Goal: Task Accomplishment & Management: Complete application form

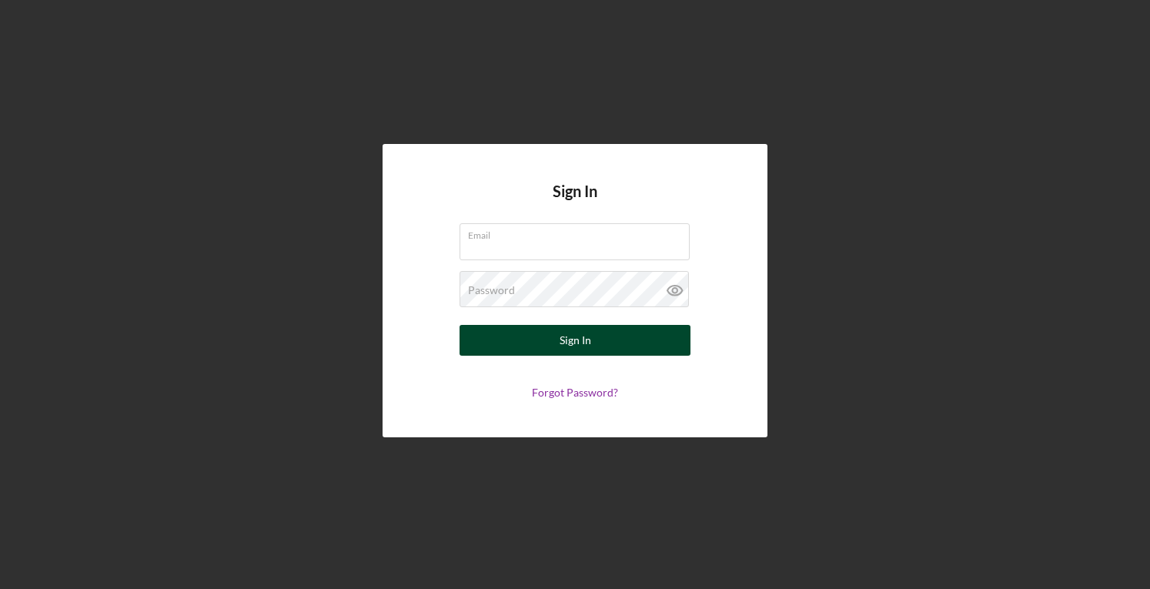
type input "[PERSON_NAME][EMAIL_ADDRESS][DOMAIN_NAME]"
click at [577, 336] on div "Sign In" at bounding box center [576, 340] width 32 height 31
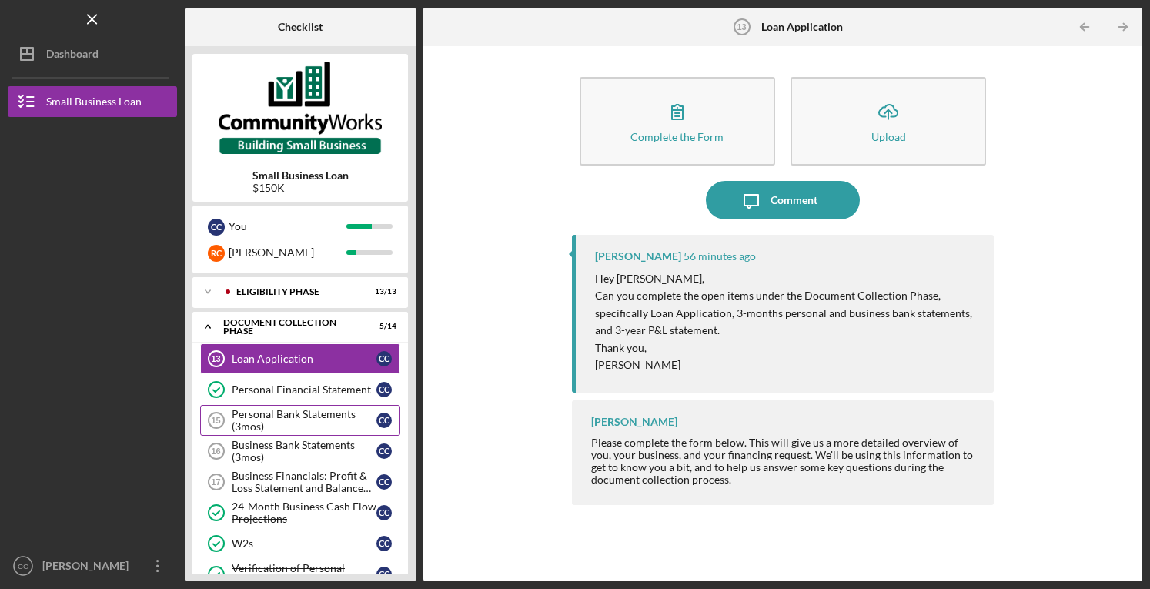
click at [289, 417] on div "Personal Bank Statements (3mos)" at bounding box center [304, 420] width 145 height 25
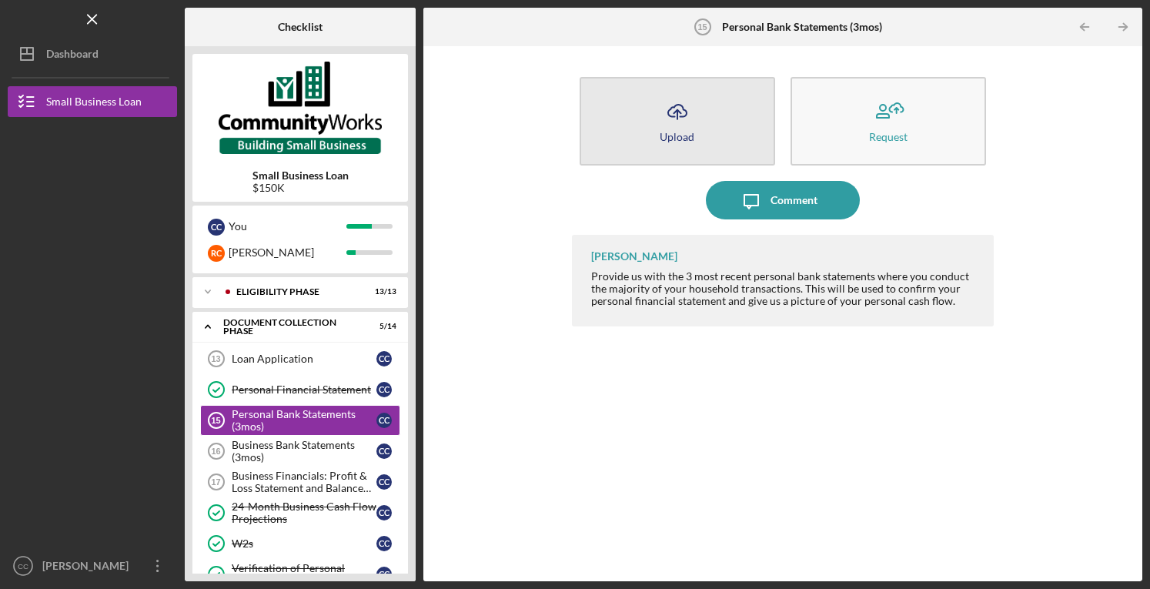
click at [696, 133] on button "Icon/Upload Upload" at bounding box center [678, 121] width 196 height 89
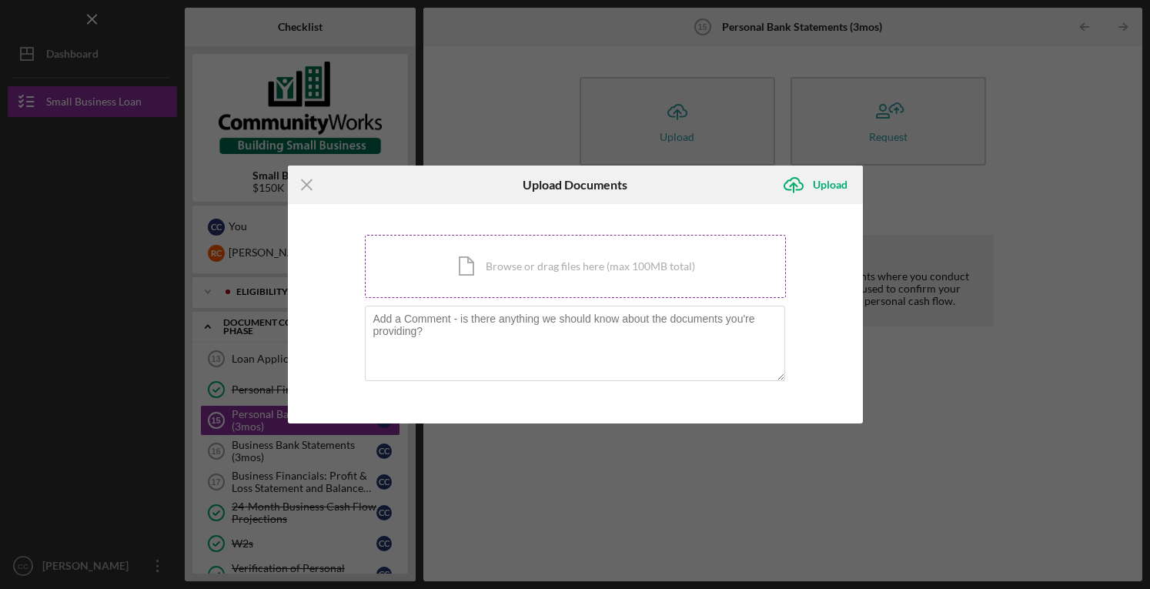
click at [537, 269] on div "Icon/Document Browse or drag files here (max 100MB total) Tap to choose files o…" at bounding box center [575, 266] width 421 height 63
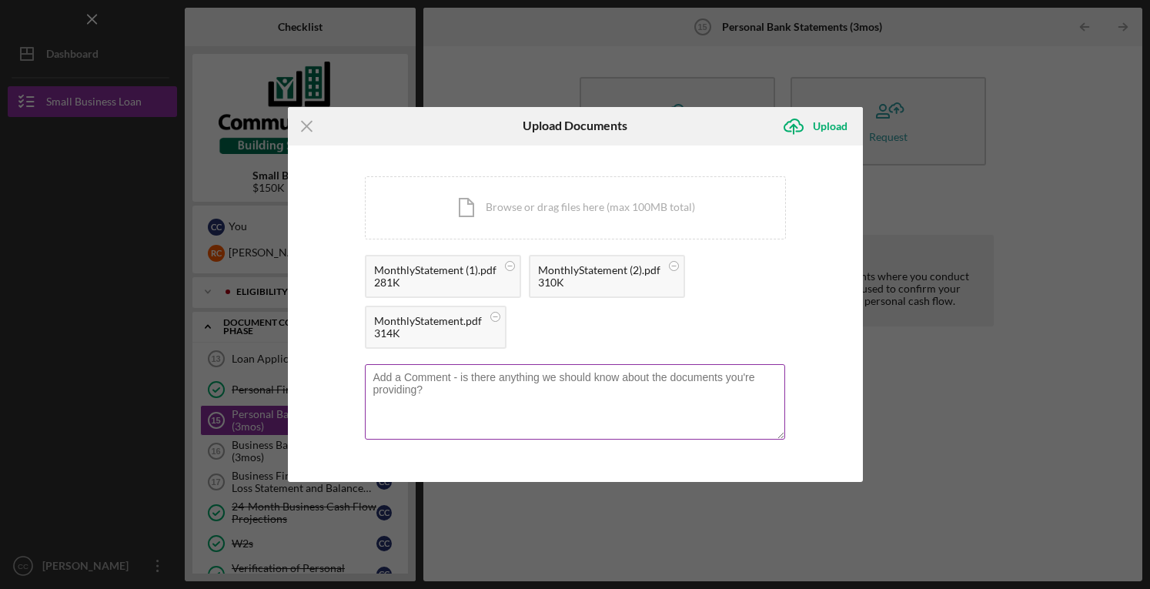
click at [443, 389] on textarea at bounding box center [575, 401] width 420 height 75
type textarea "We only use this account to pay our monthly expenses"
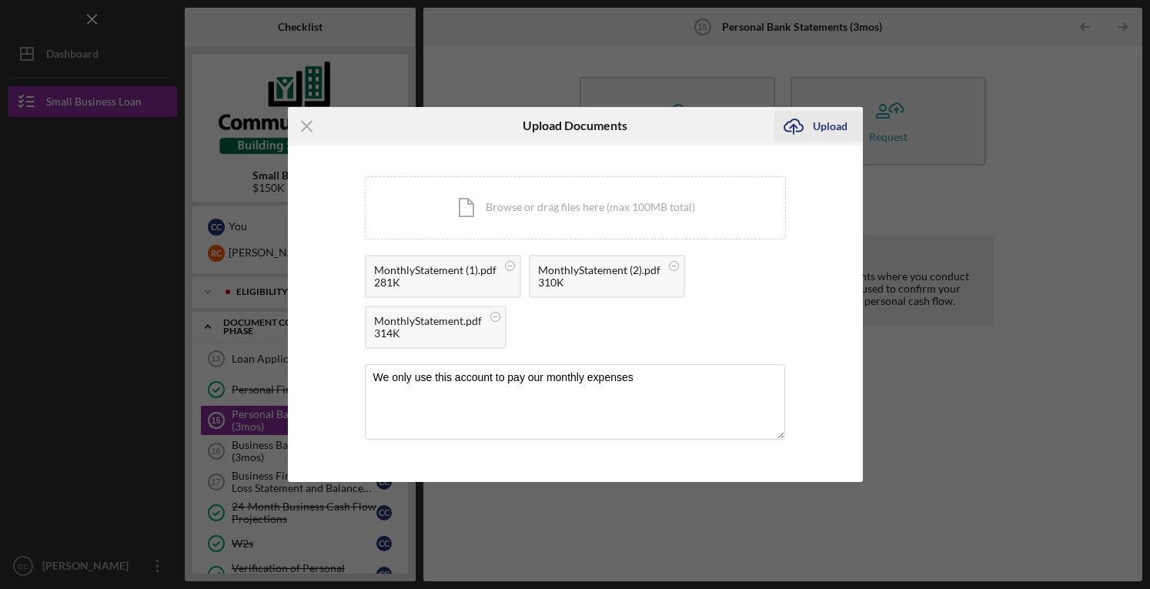
click at [821, 131] on div "Upload" at bounding box center [830, 126] width 35 height 31
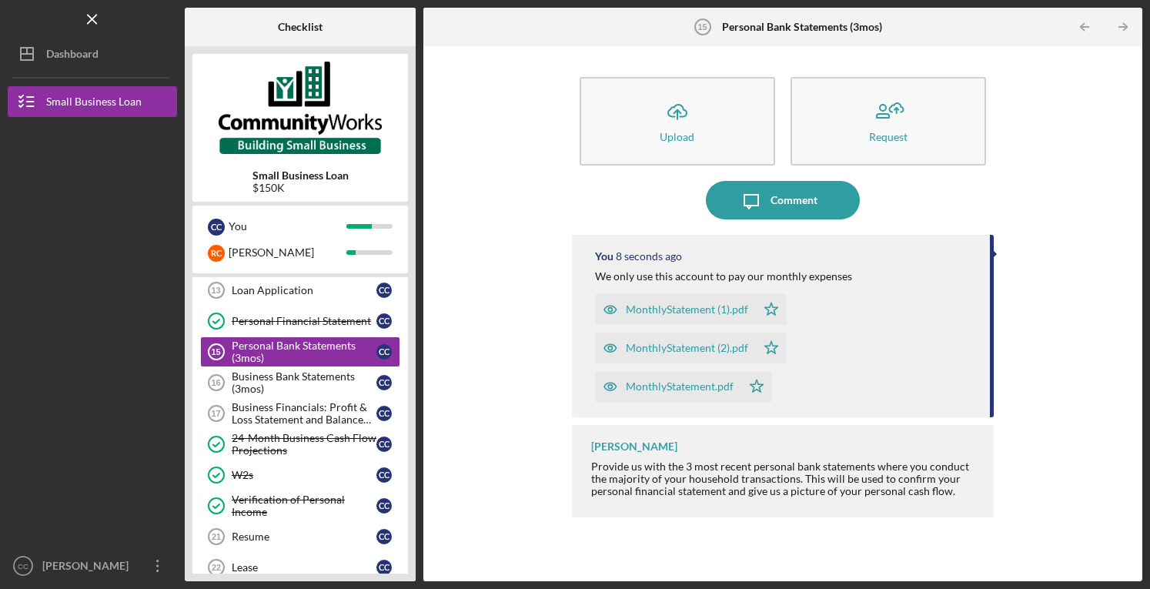
scroll to position [72, 0]
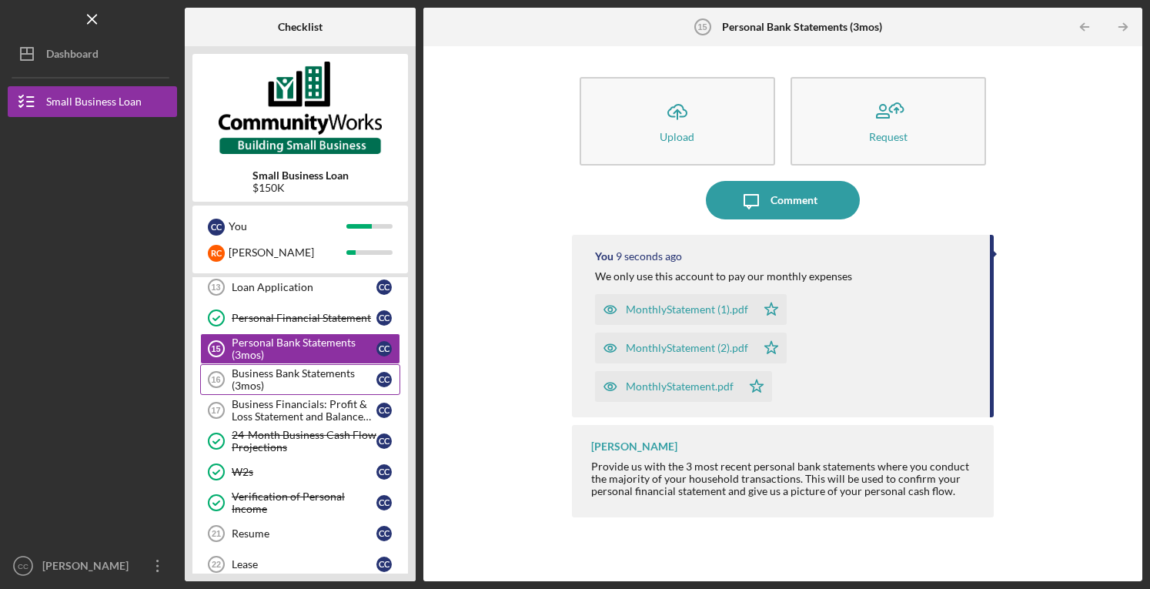
click at [283, 381] on div "Business Bank Statements (3mos)" at bounding box center [304, 379] width 145 height 25
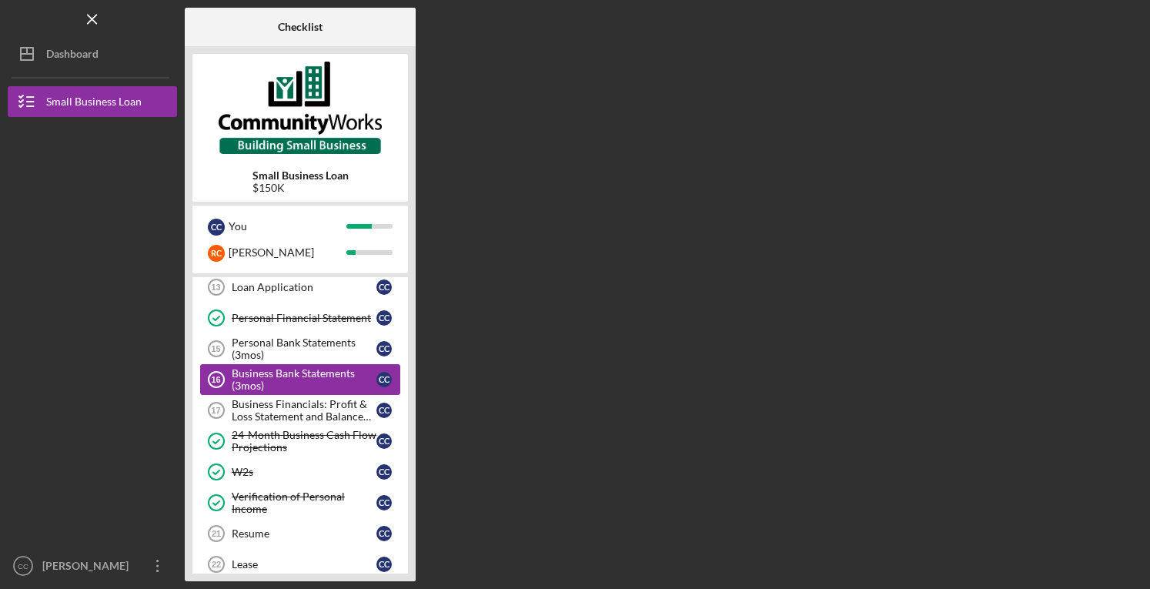
click at [283, 381] on div "Business Bank Statements (3mos)" at bounding box center [304, 379] width 145 height 25
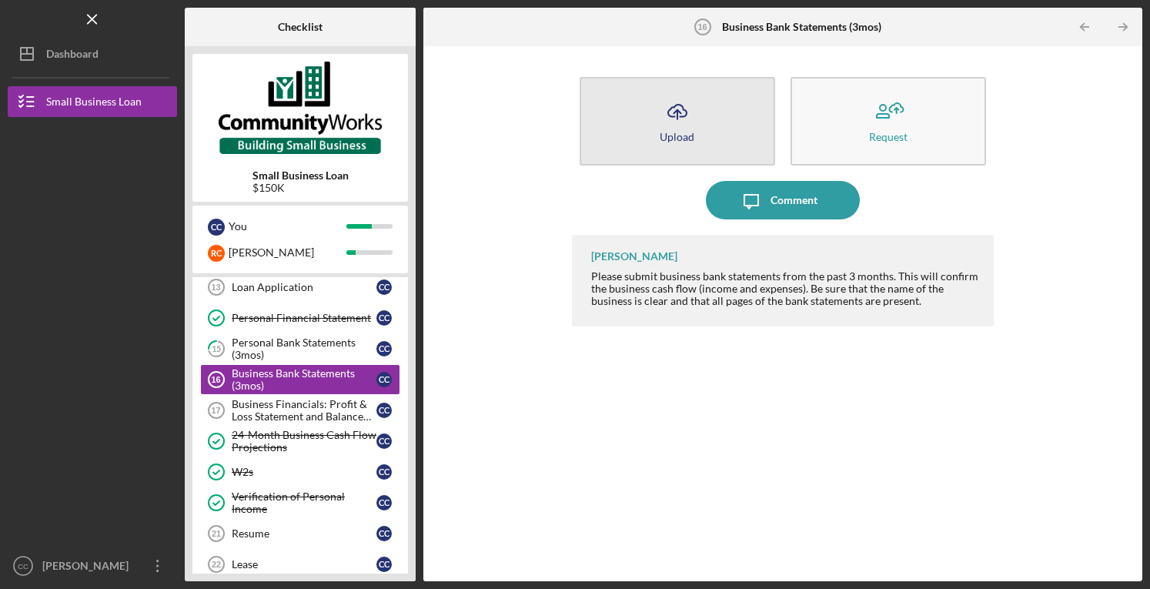
click at [710, 142] on button "Icon/Upload Upload" at bounding box center [678, 121] width 196 height 89
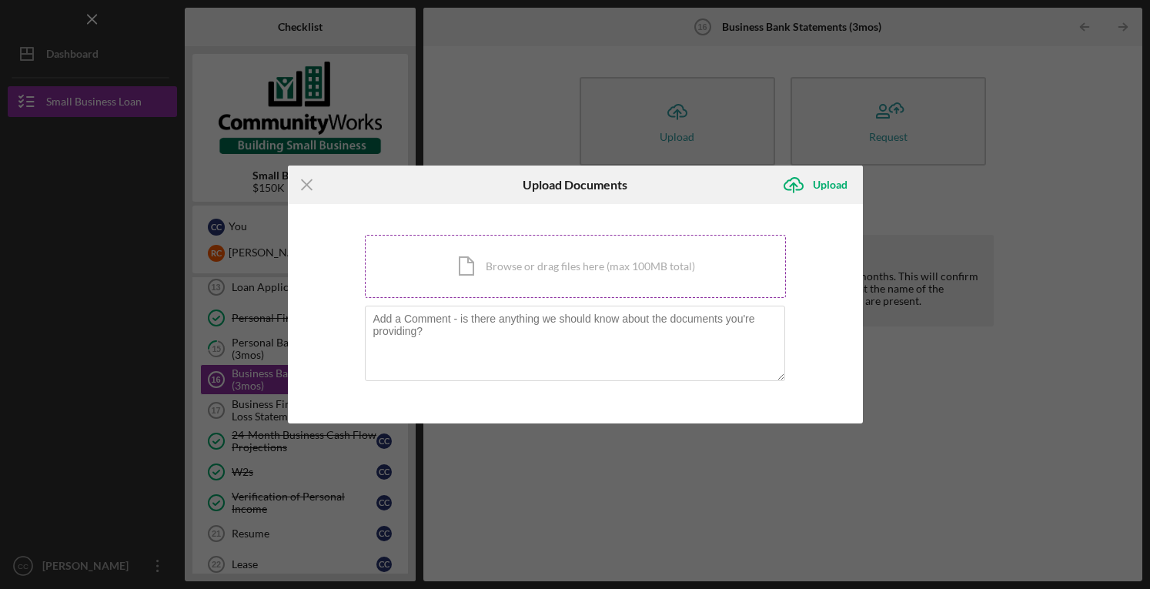
click at [514, 278] on div "Icon/Document Browse or drag files here (max 100MB total) Tap to choose files o…" at bounding box center [575, 266] width 421 height 63
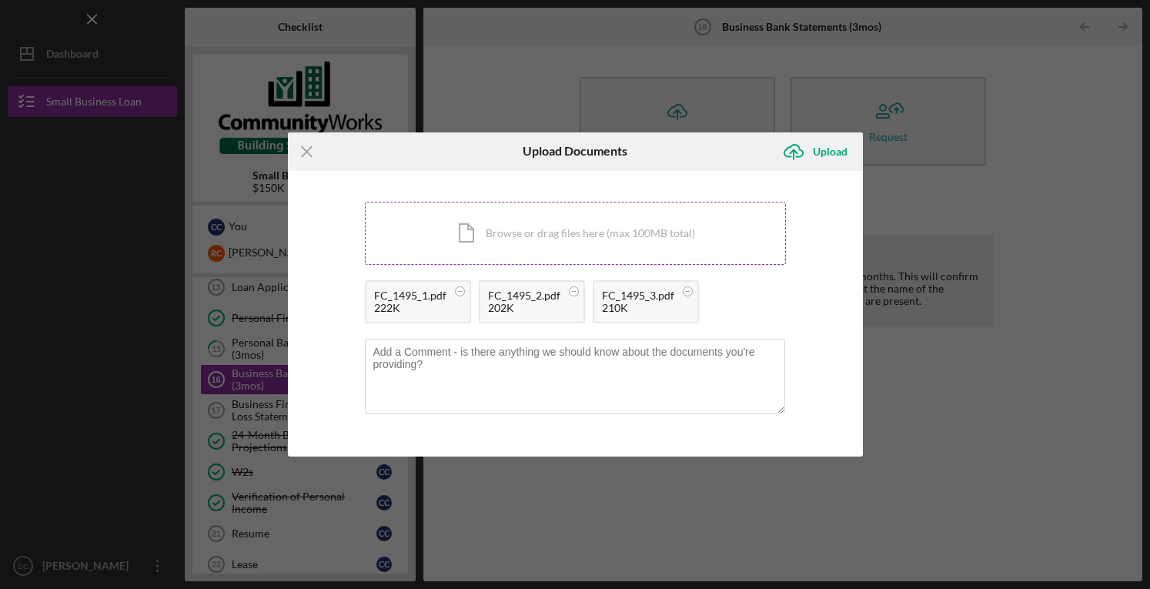
click at [659, 224] on div "Icon/Document Browse or drag files here (max 100MB total) Tap to choose files o…" at bounding box center [575, 233] width 421 height 63
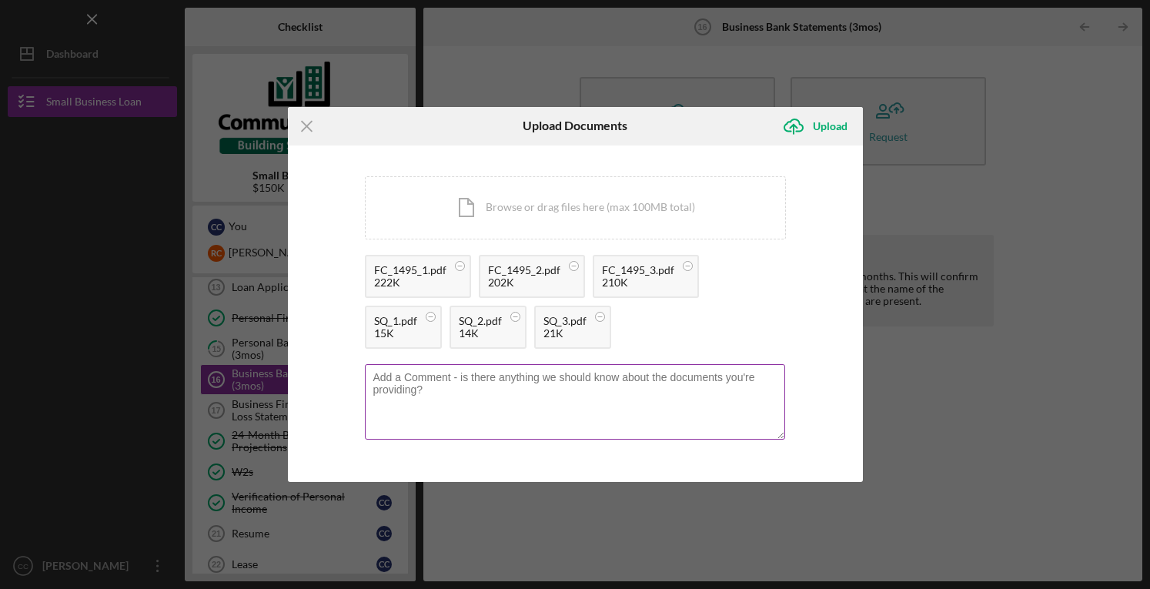
click at [457, 403] on textarea at bounding box center [575, 401] width 420 height 75
click at [747, 375] on textarea "First Citizens is our main business account, and Square is our point of sale wh…" at bounding box center [575, 401] width 420 height 75
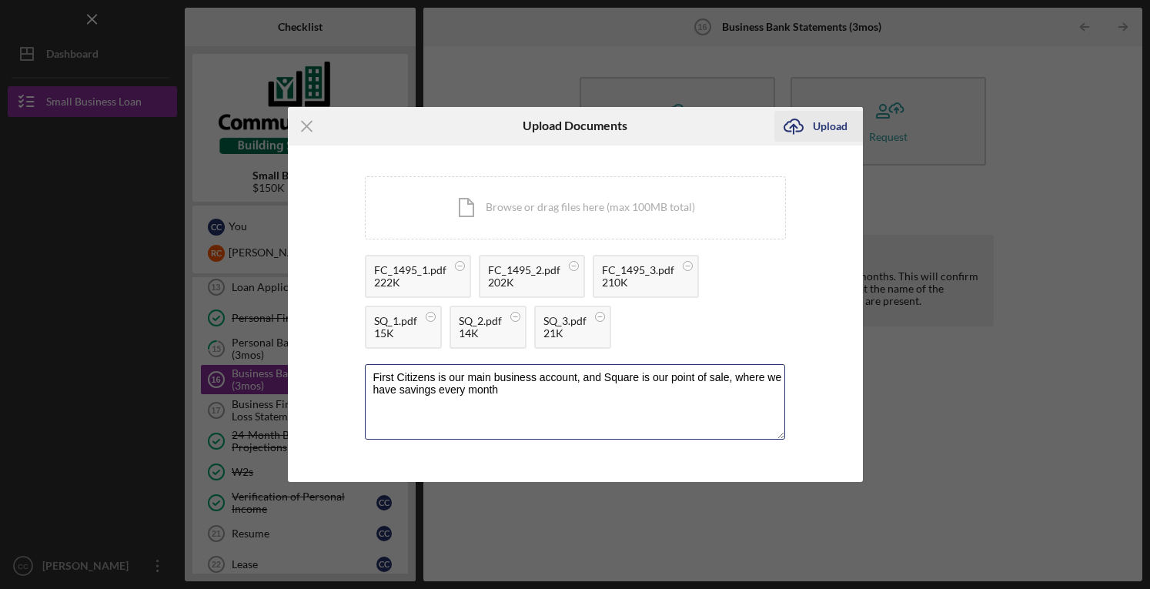
type textarea "First Citizens is our main business account, and Square is our point of sale, w…"
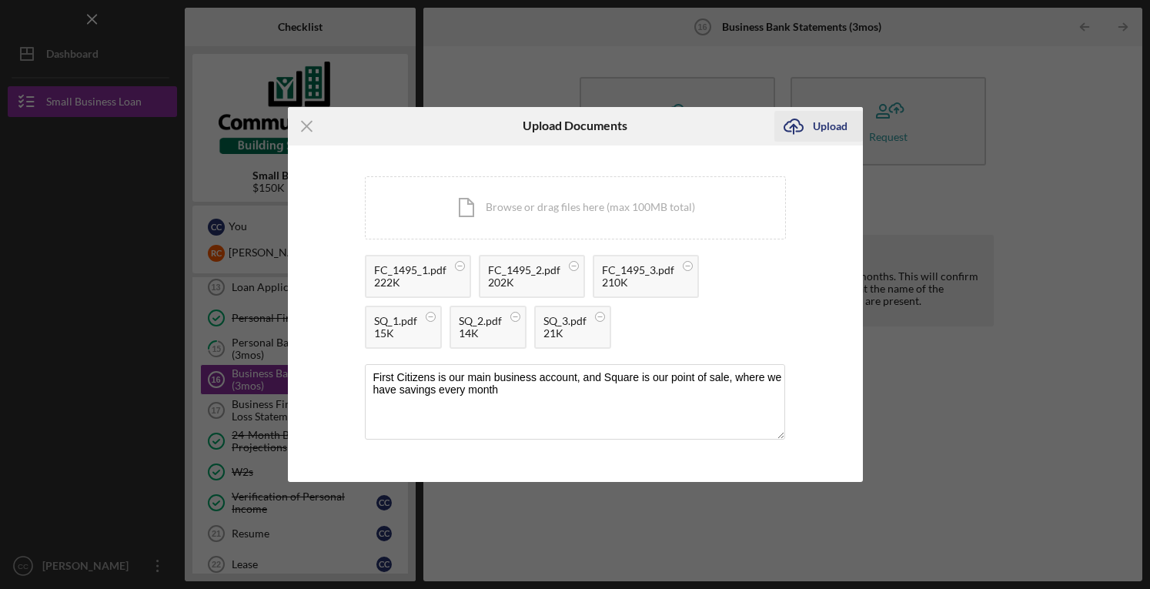
click at [842, 121] on div "Upload" at bounding box center [830, 126] width 35 height 31
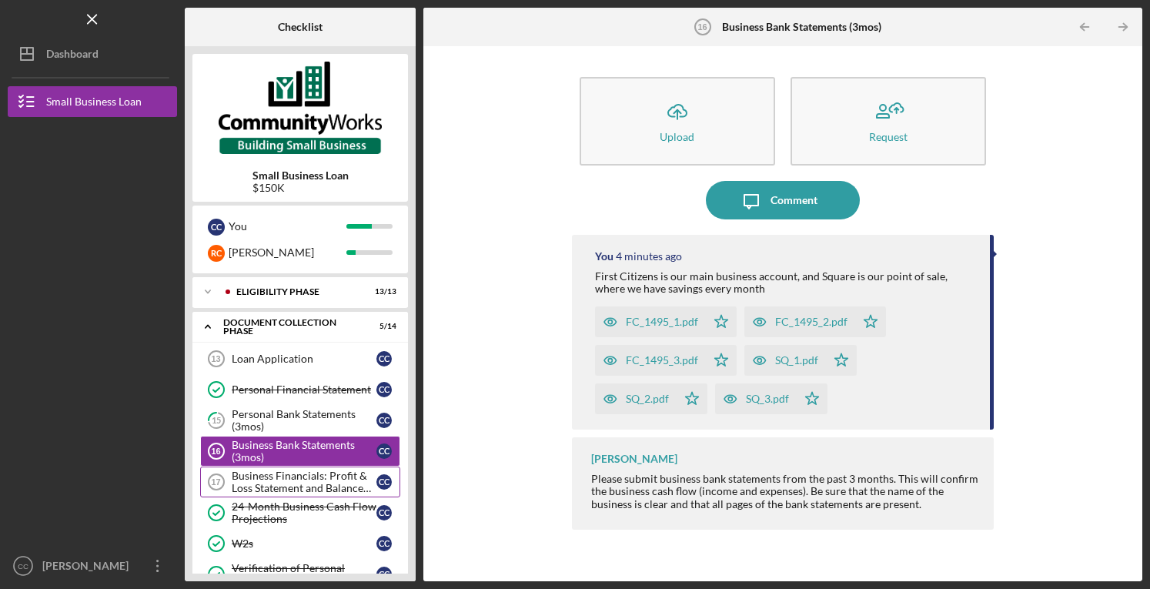
click at [303, 487] on div "Business Financials: Profit & Loss Statement and Balance Sheet (3yrs)" at bounding box center [304, 482] width 145 height 25
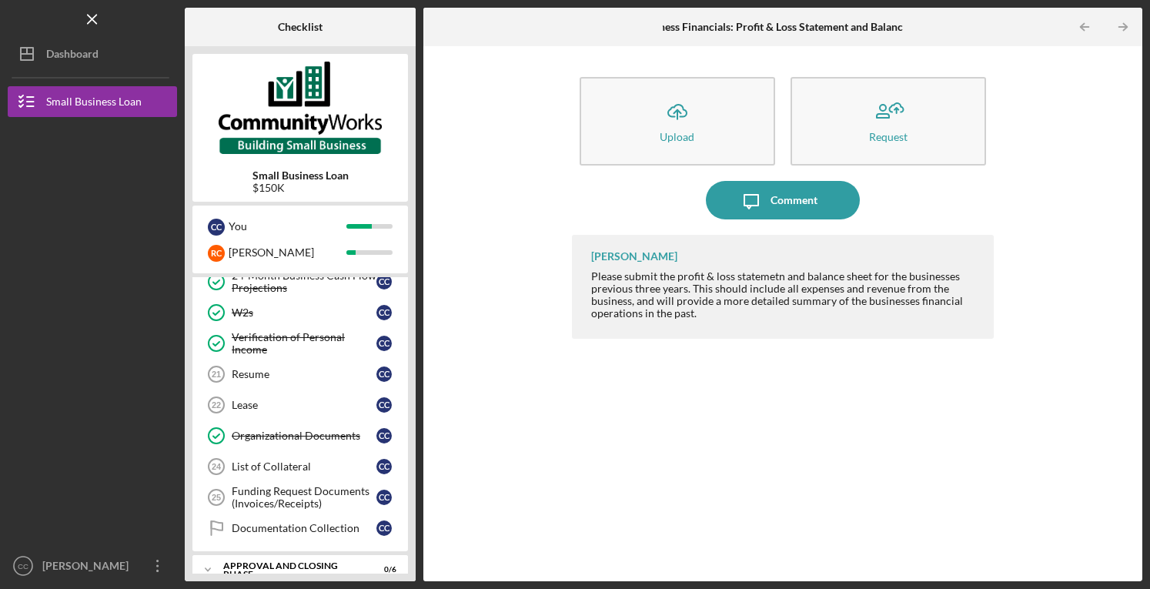
scroll to position [243, 0]
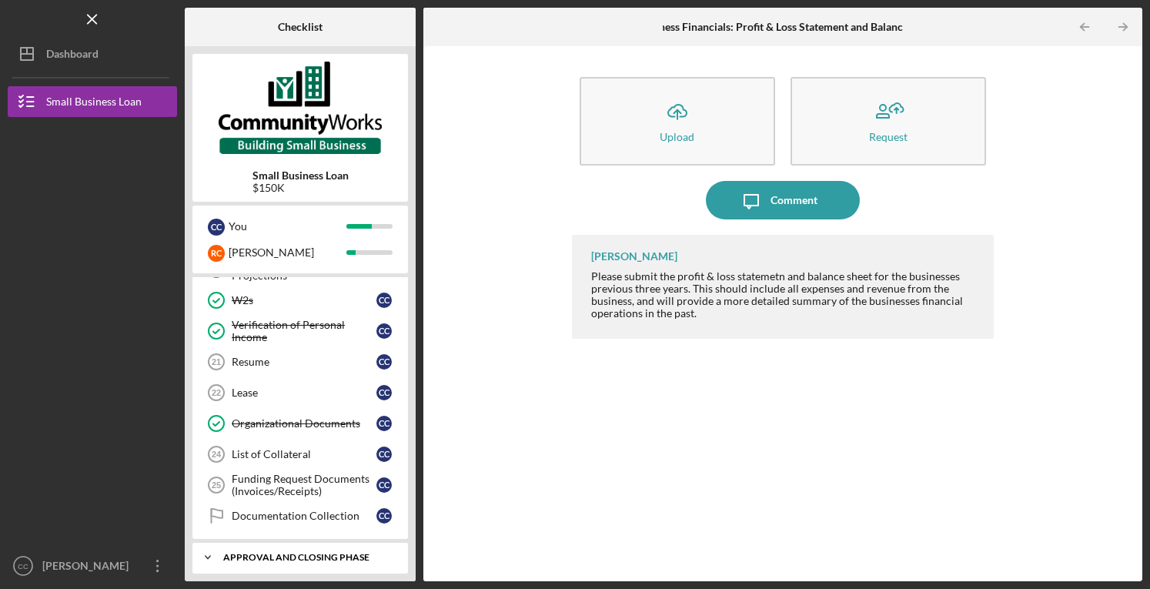
click at [206, 547] on icon "Icon/Expander" at bounding box center [207, 557] width 31 height 31
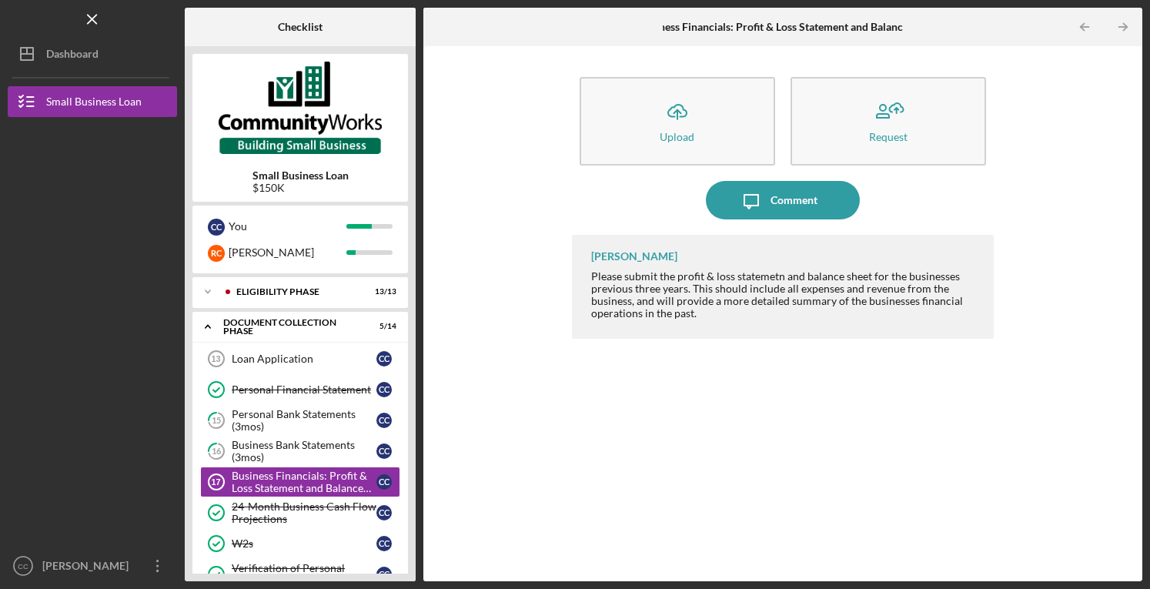
scroll to position [0, 0]
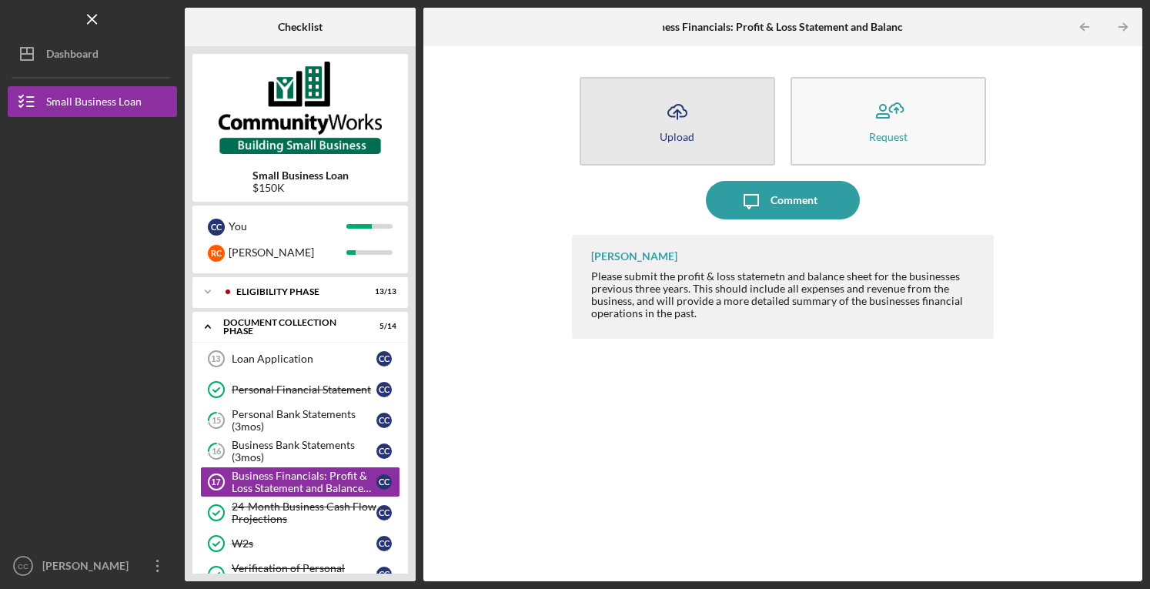
click at [688, 132] on div "Upload" at bounding box center [677, 137] width 35 height 12
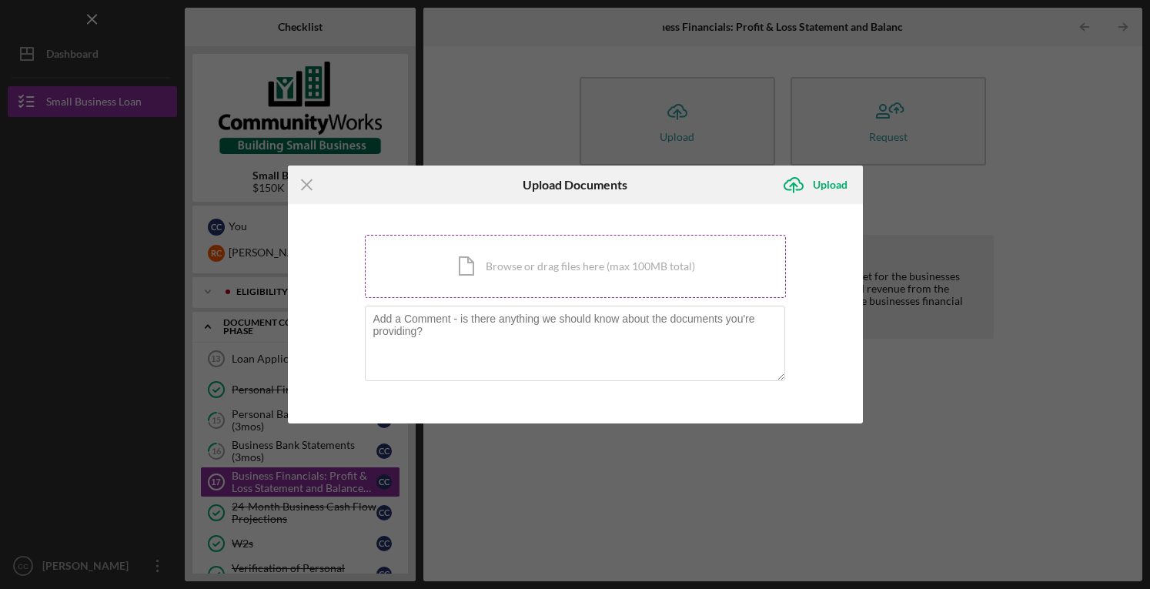
click at [556, 275] on div "Icon/Document Browse or drag files here (max 100MB total) Tap to choose files o…" at bounding box center [575, 266] width 421 height 63
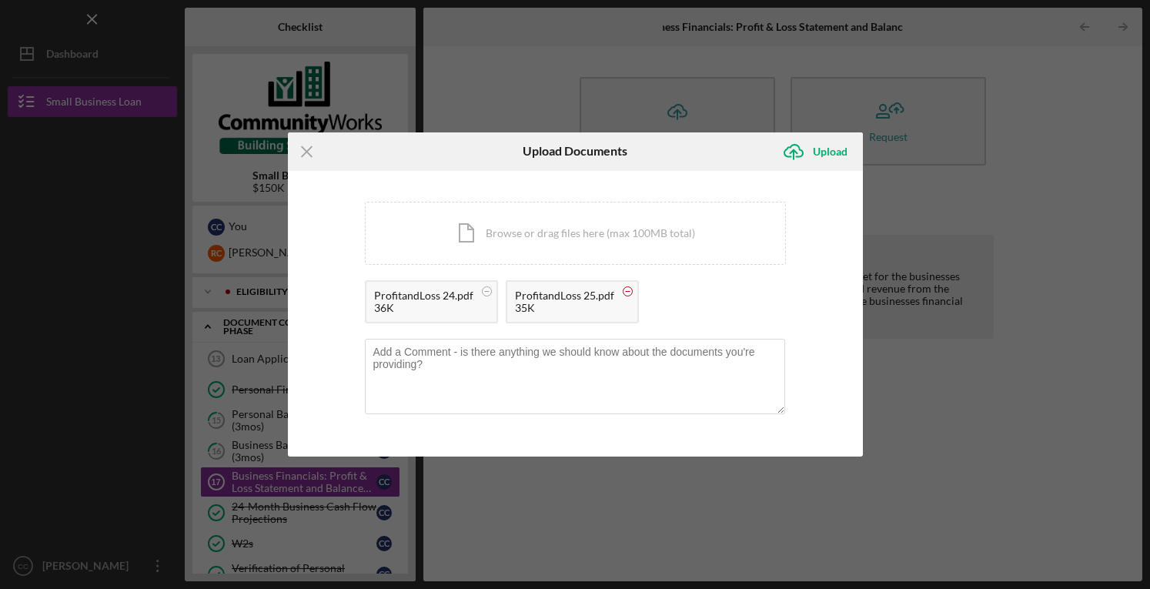
click at [627, 292] on circle at bounding box center [627, 290] width 9 height 9
click at [627, 292] on div "ProfitandLoss 24.pdf 36K ProfitandLoss 25.pdf 35K" at bounding box center [575, 305] width 421 height 51
click at [594, 231] on div "Icon/Document Browse or drag files here (max 100MB total) Tap to choose files o…" at bounding box center [575, 233] width 421 height 63
click at [814, 152] on div "Upload" at bounding box center [830, 151] width 35 height 31
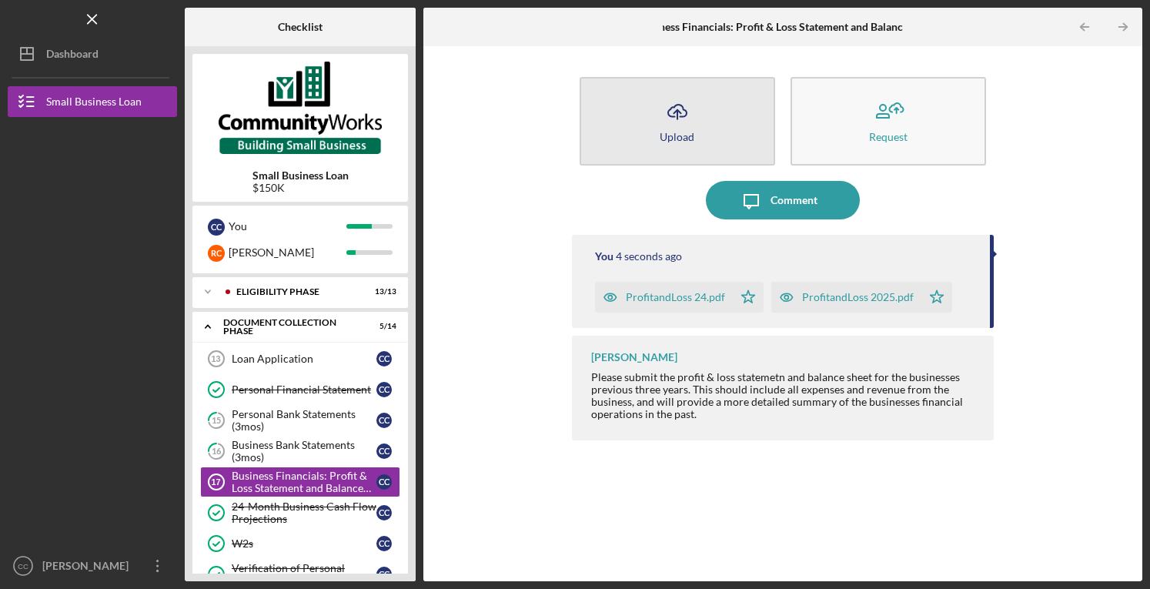
click at [684, 148] on button "Icon/Upload Upload" at bounding box center [678, 121] width 196 height 89
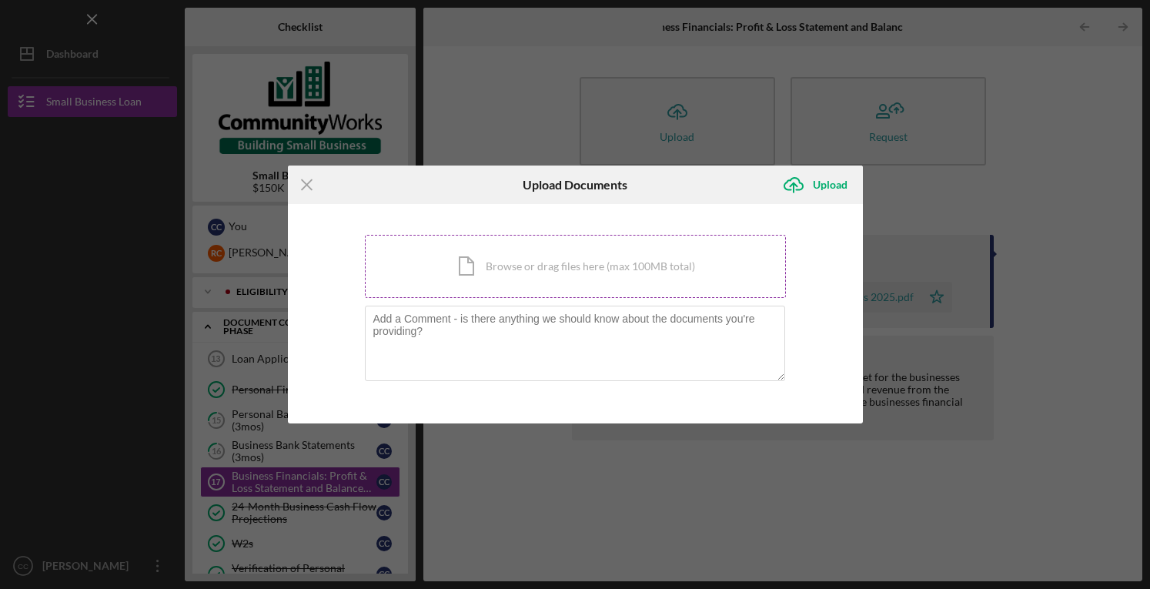
click at [456, 283] on div "Icon/Document Browse or drag files here (max 100MB total) Tap to choose files o…" at bounding box center [575, 266] width 421 height 63
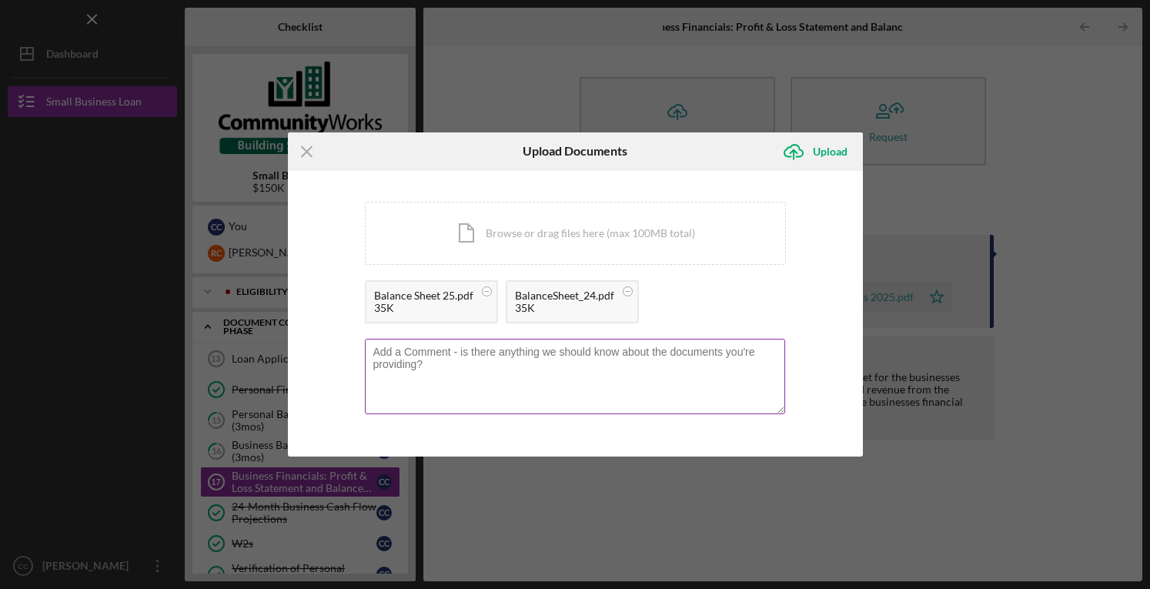
click at [495, 387] on textarea at bounding box center [575, 376] width 420 height 75
click at [396, 353] on textarea "We dont have the 2023 Balance Sheet available because the QuickBooks account wa…" at bounding box center [575, 376] width 420 height 75
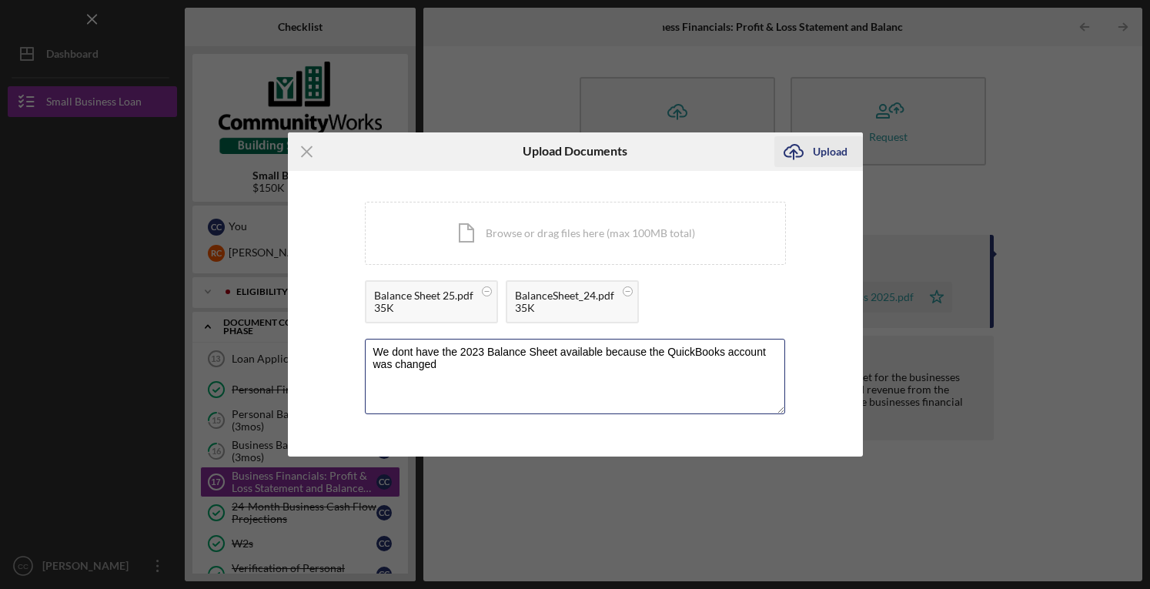
type textarea "We dont have the 2023 Balance Sheet available because the QuickBooks account wa…"
click at [829, 153] on div "Upload" at bounding box center [830, 151] width 35 height 31
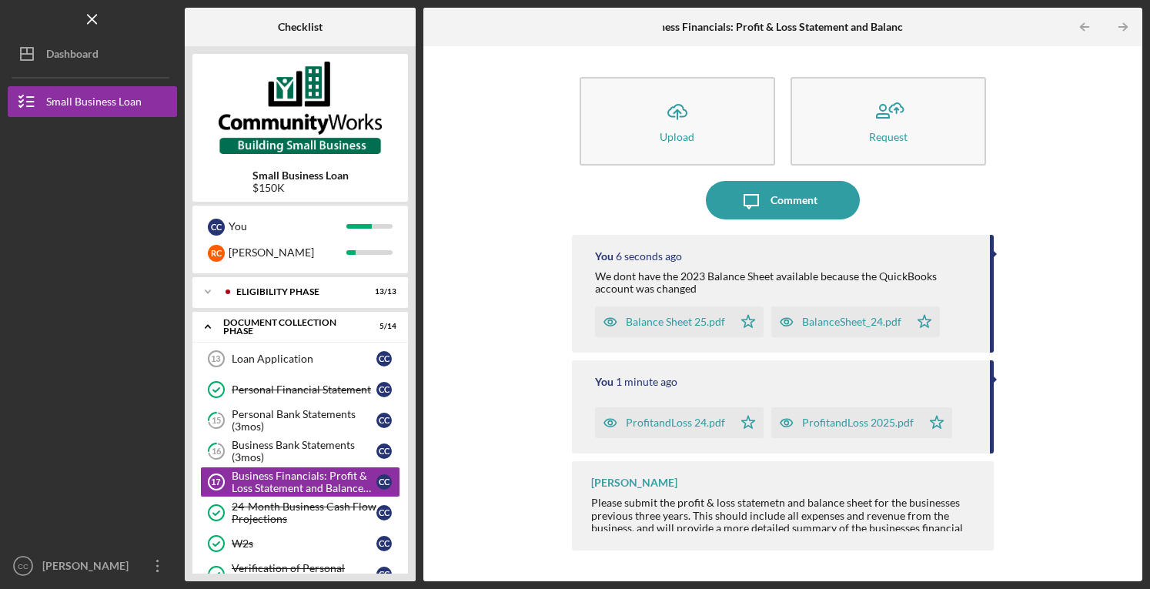
click at [734, 392] on div "You 1 minute ago ProfitandLoss 24.pdf Icon/Star ProfitandLoss 2025.pdf Icon/Star" at bounding box center [783, 406] width 422 height 93
click at [995, 380] on div at bounding box center [995, 380] width 4 height 8
click at [645, 383] on time "1 minute ago" at bounding box center [647, 382] width 62 height 12
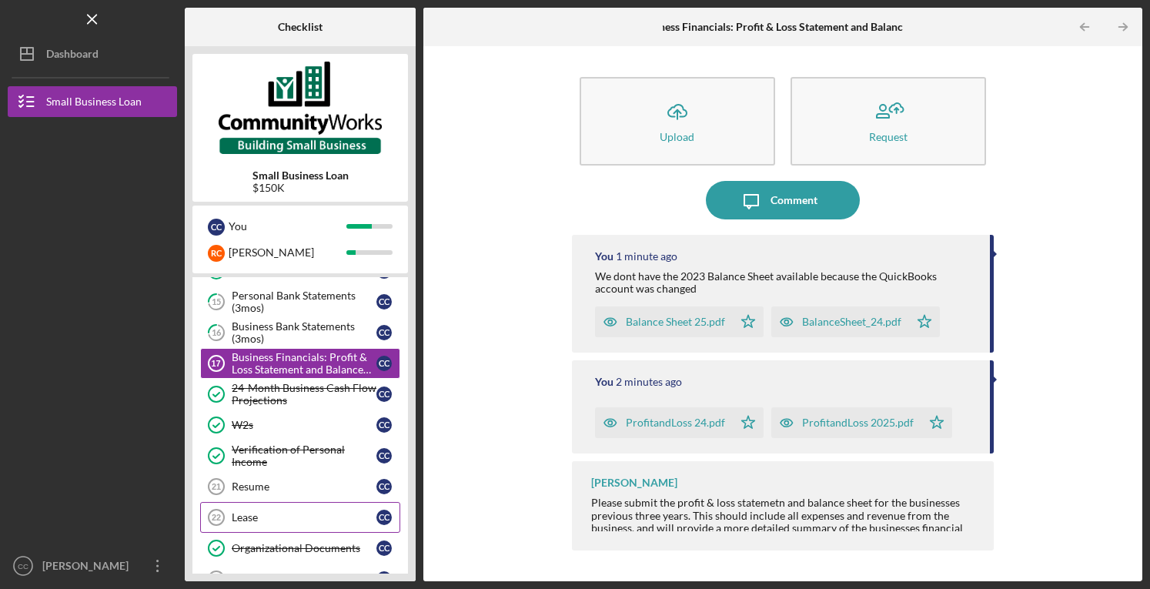
scroll to position [154, 0]
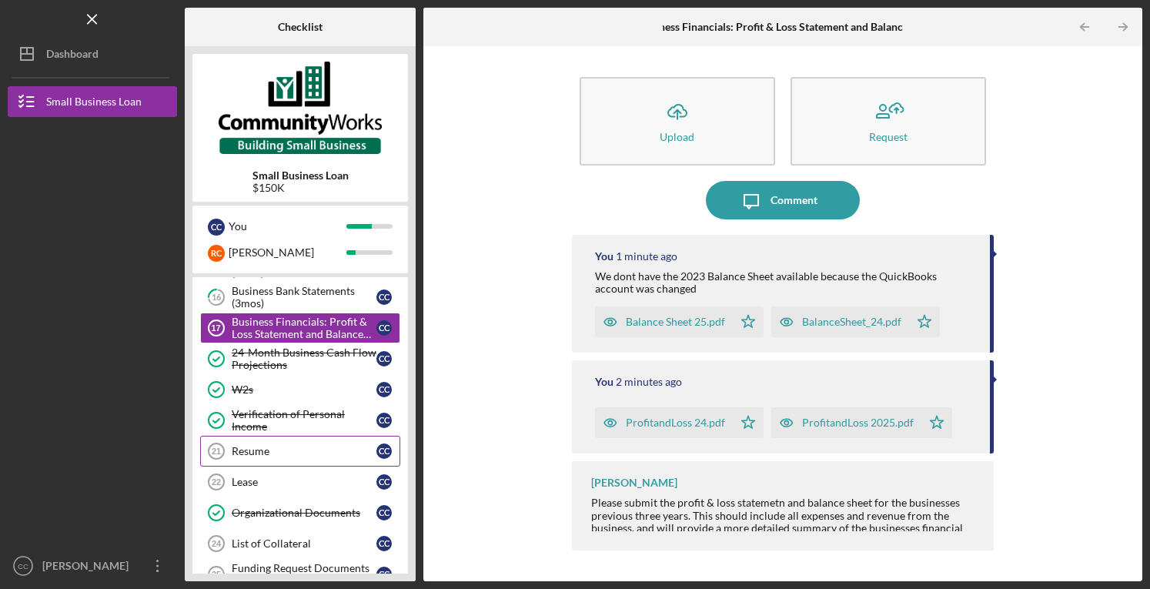
click at [259, 452] on div "Resume" at bounding box center [304, 451] width 145 height 12
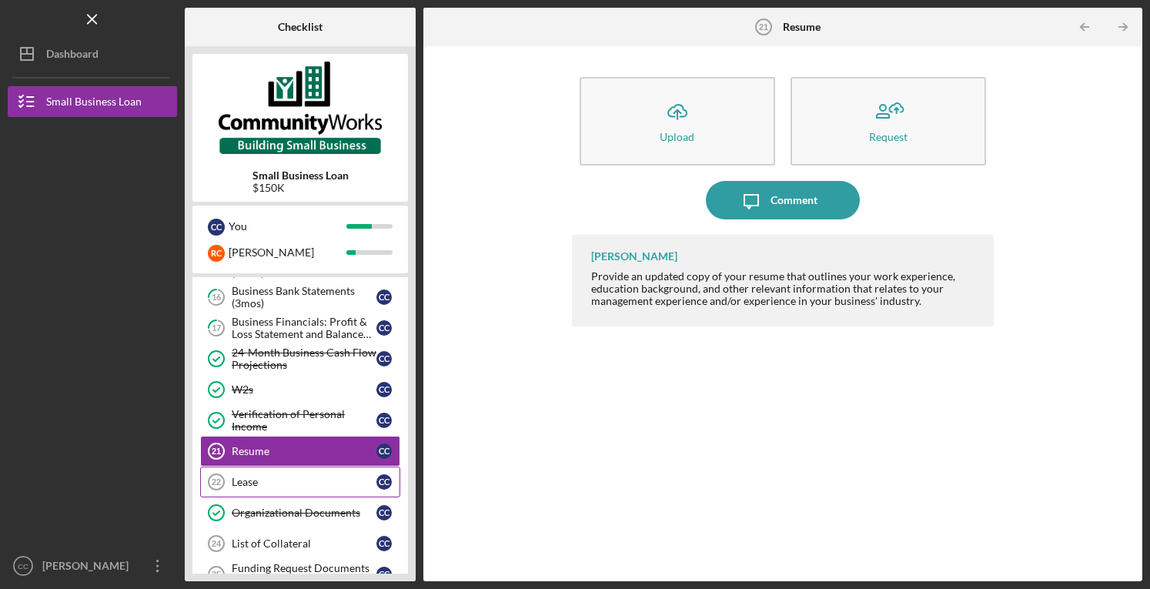
click at [254, 477] on div "Lease" at bounding box center [304, 482] width 145 height 12
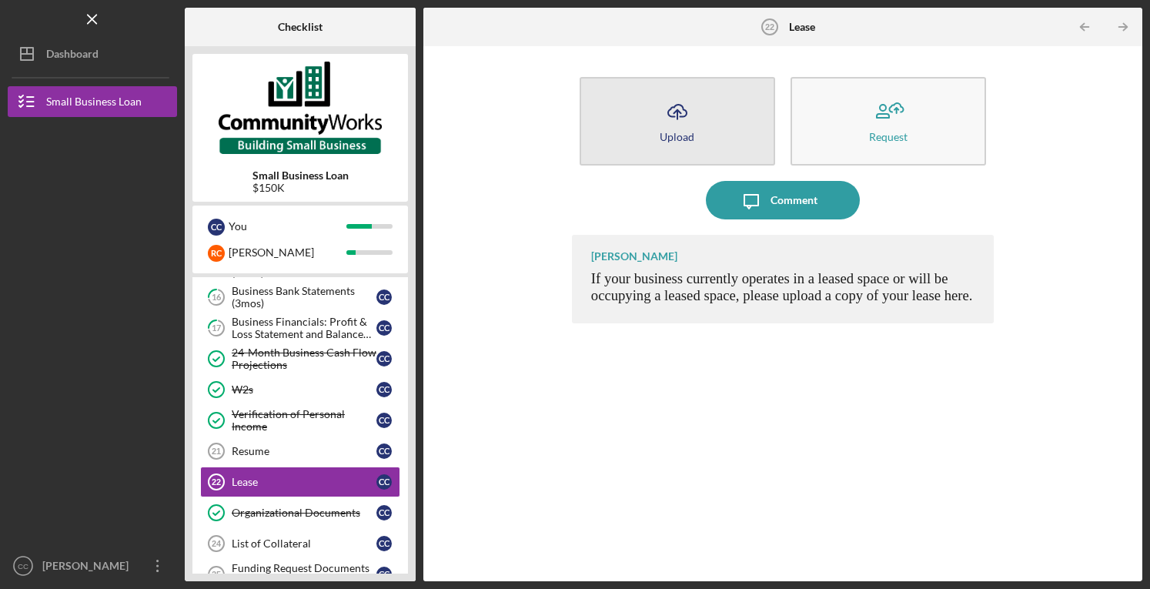
click at [674, 141] on div "Upload" at bounding box center [677, 137] width 35 height 12
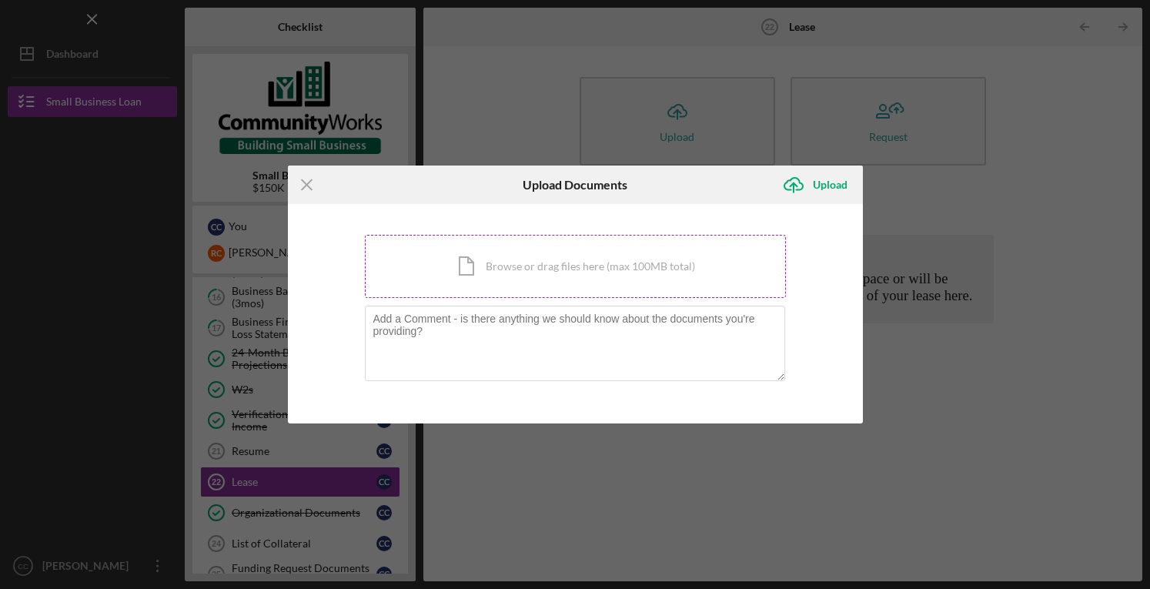
click at [525, 278] on div "Icon/Document Browse or drag files here (max 100MB total) Tap to choose files o…" at bounding box center [575, 266] width 421 height 63
click at [582, 279] on div "Icon/Document Browse or drag files here (max 100MB total) Tap to choose files o…" at bounding box center [575, 266] width 421 height 63
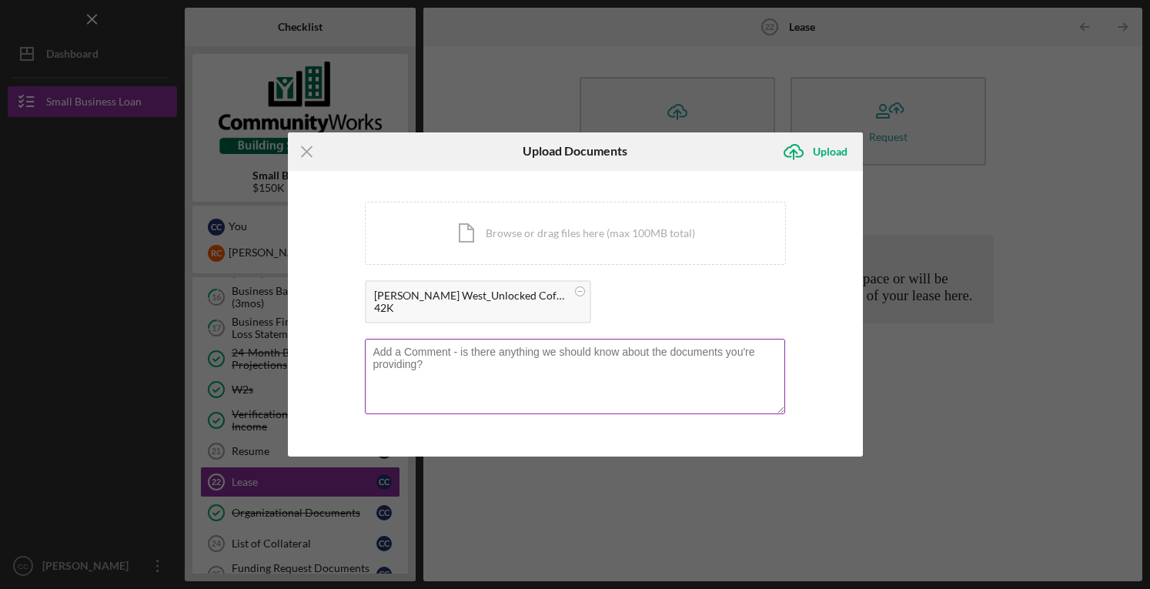
click at [565, 353] on textarea at bounding box center [575, 376] width 420 height 75
type textarea "This is for our current location [STREET_ADDRESS]"
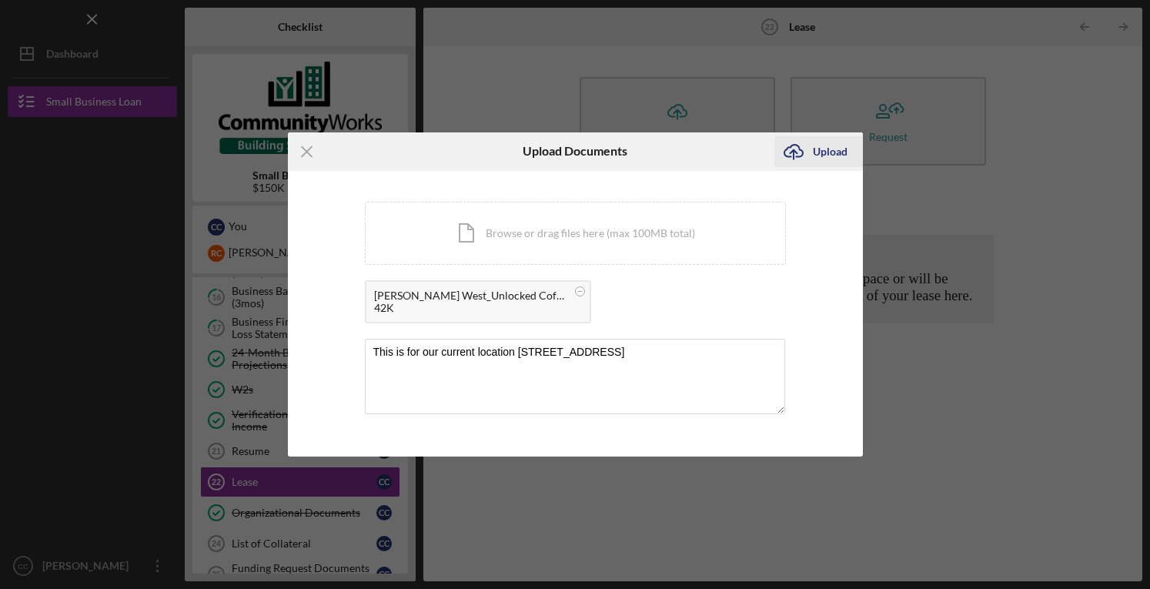
click at [825, 147] on div "Upload" at bounding box center [830, 151] width 35 height 31
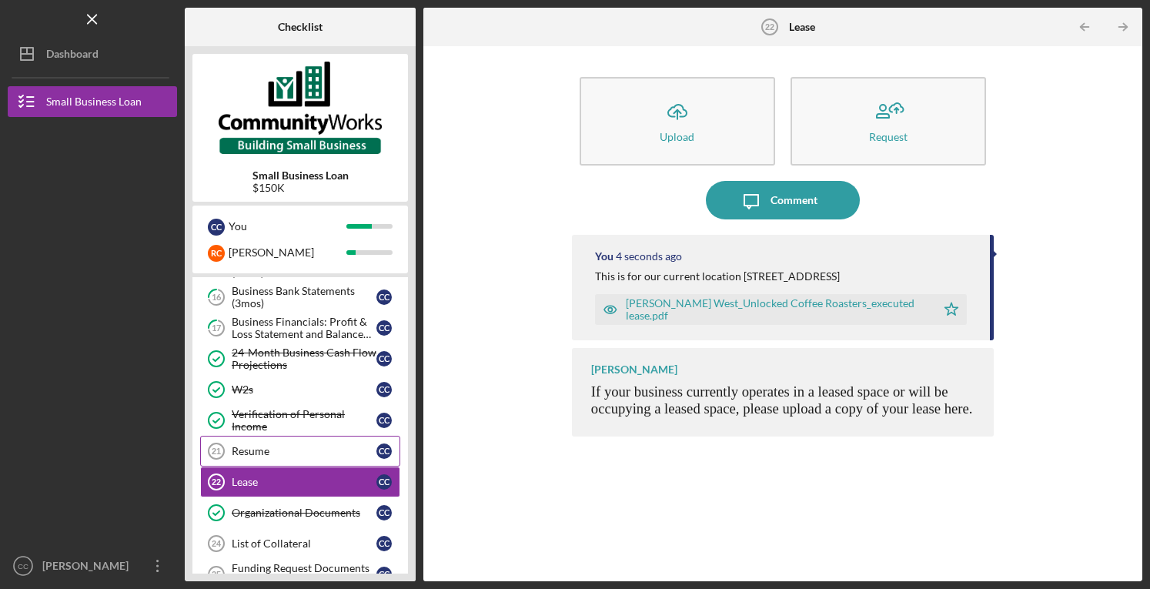
click at [259, 452] on div "Resume" at bounding box center [304, 451] width 145 height 12
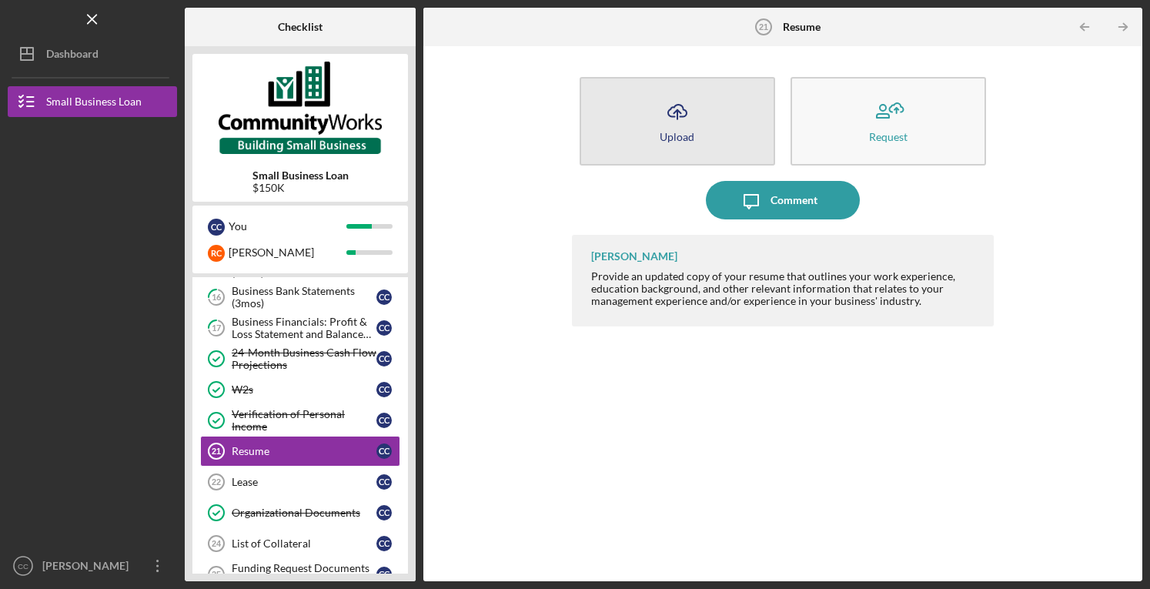
click at [714, 130] on button "Icon/Upload Upload" at bounding box center [678, 121] width 196 height 89
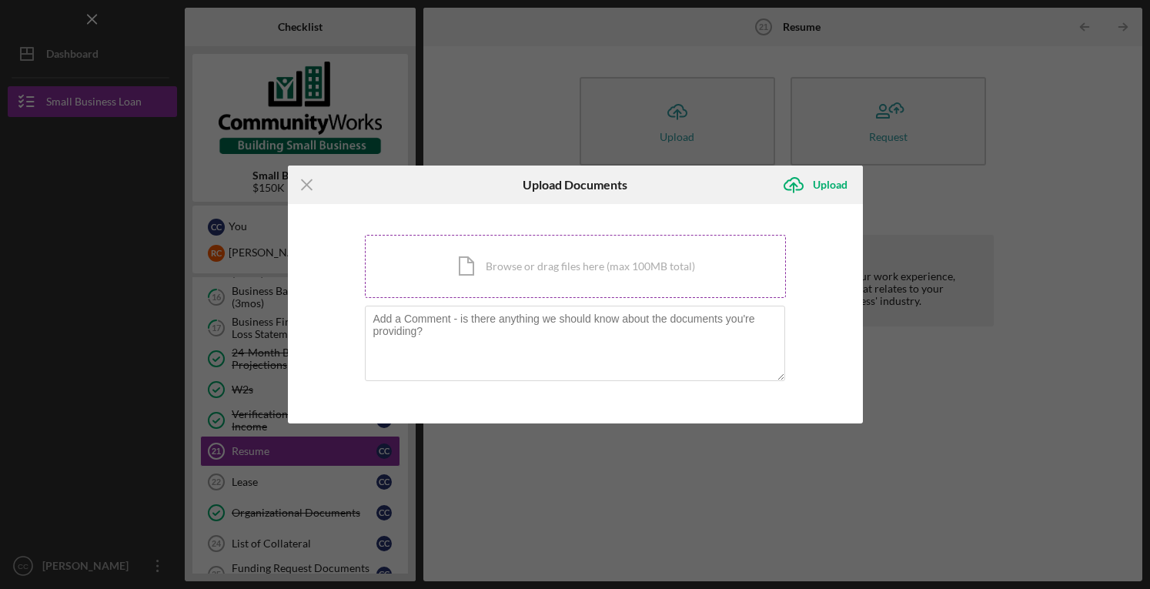
click at [602, 256] on div "Icon/Document Browse or drag files here (max 100MB total) Tap to choose files o…" at bounding box center [575, 266] width 421 height 63
click at [306, 181] on icon "Icon/Menu Close" at bounding box center [307, 185] width 38 height 38
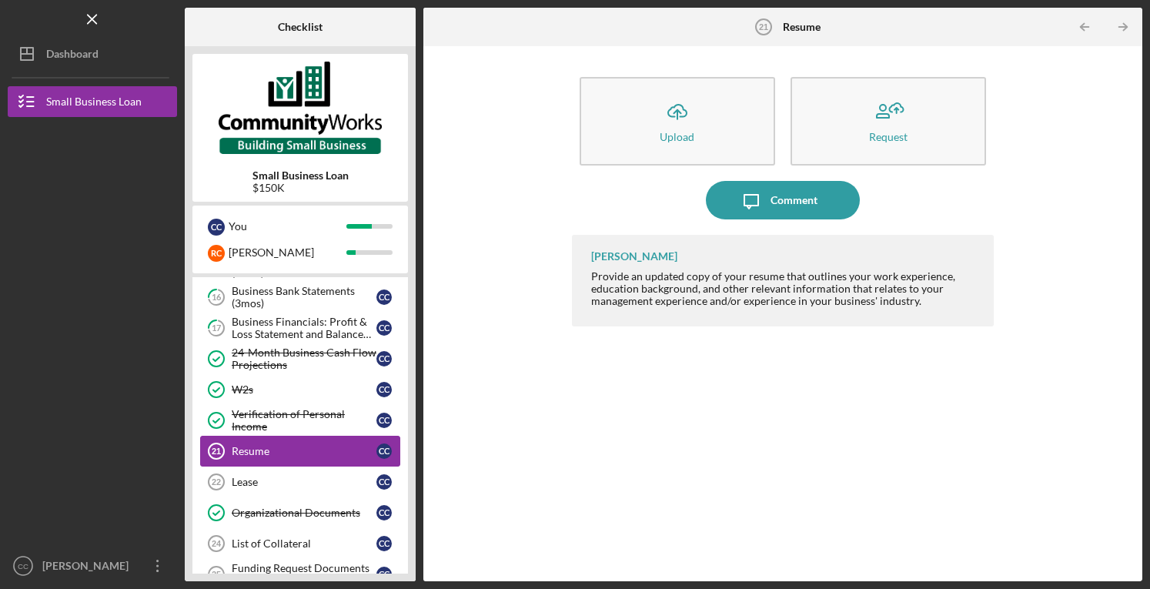
scroll to position [243, 0]
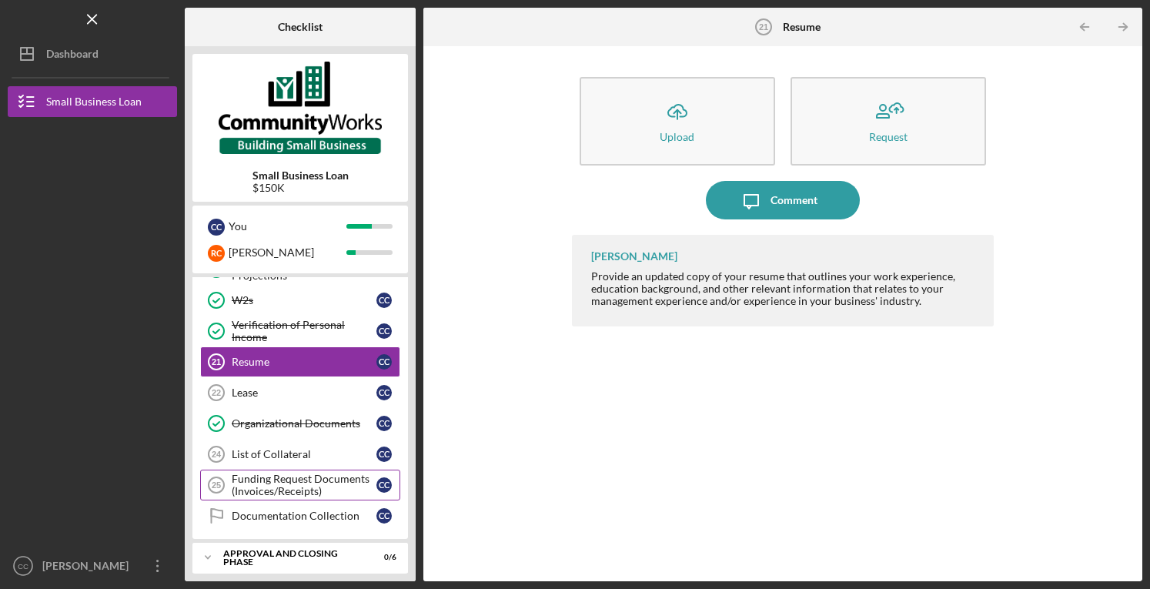
click at [329, 473] on div "Funding Request Documents (Invoices/Receipts)" at bounding box center [304, 485] width 145 height 25
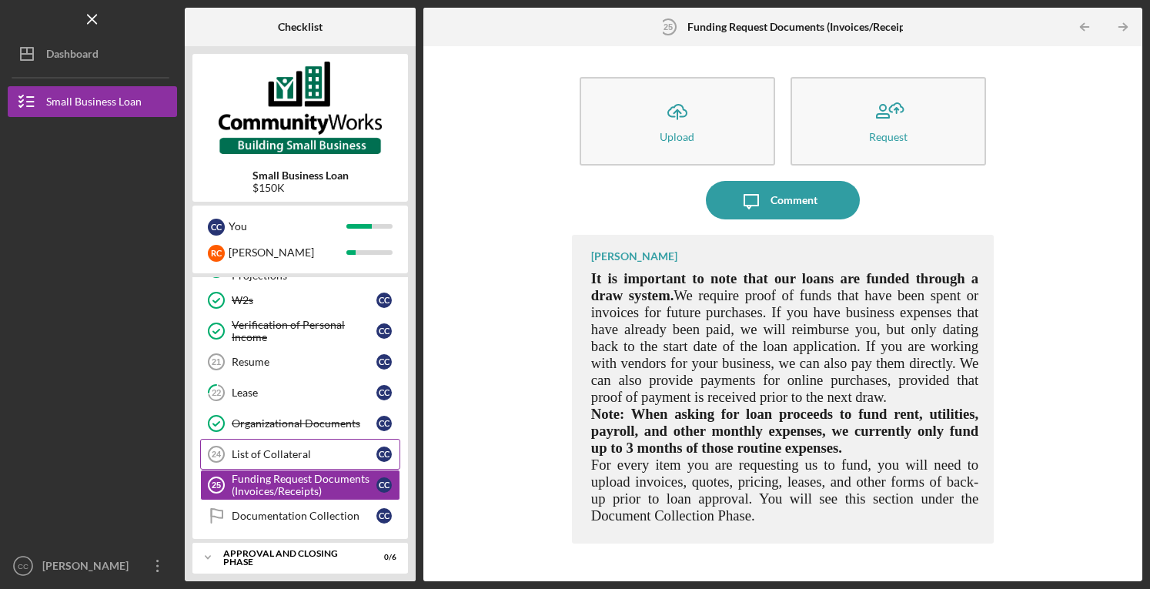
click at [323, 449] on div "List of Collateral" at bounding box center [304, 454] width 145 height 12
